Goal: Task Accomplishment & Management: Manage account settings

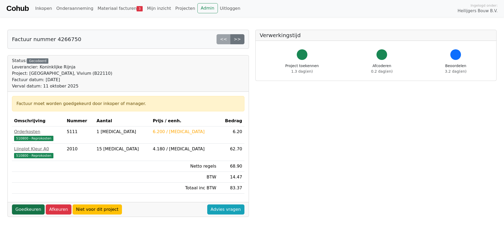
click at [24, 208] on link "Goedkeuren" at bounding box center [28, 210] width 33 height 10
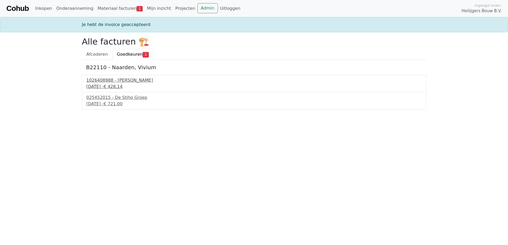
click at [92, 81] on div "1026408988 - Boels Verhuur" at bounding box center [253, 80] width 335 height 6
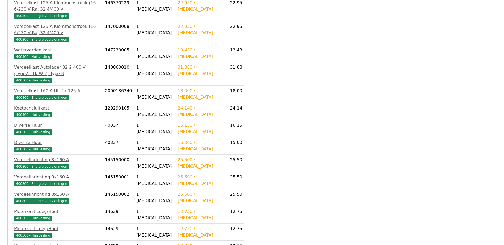
scroll to position [319, 0]
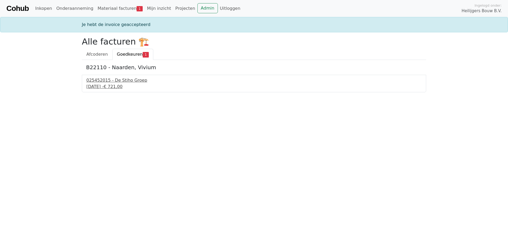
click at [110, 83] on div "025452015 - De Stiho Groep" at bounding box center [253, 80] width 335 height 6
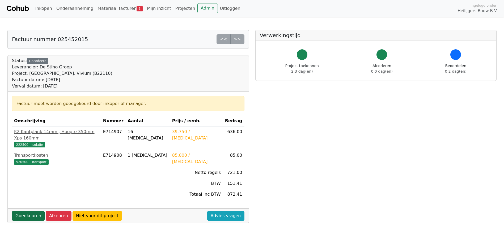
click at [30, 211] on link "Goedkeuren" at bounding box center [28, 216] width 33 height 10
